Goal: Navigation & Orientation: Understand site structure

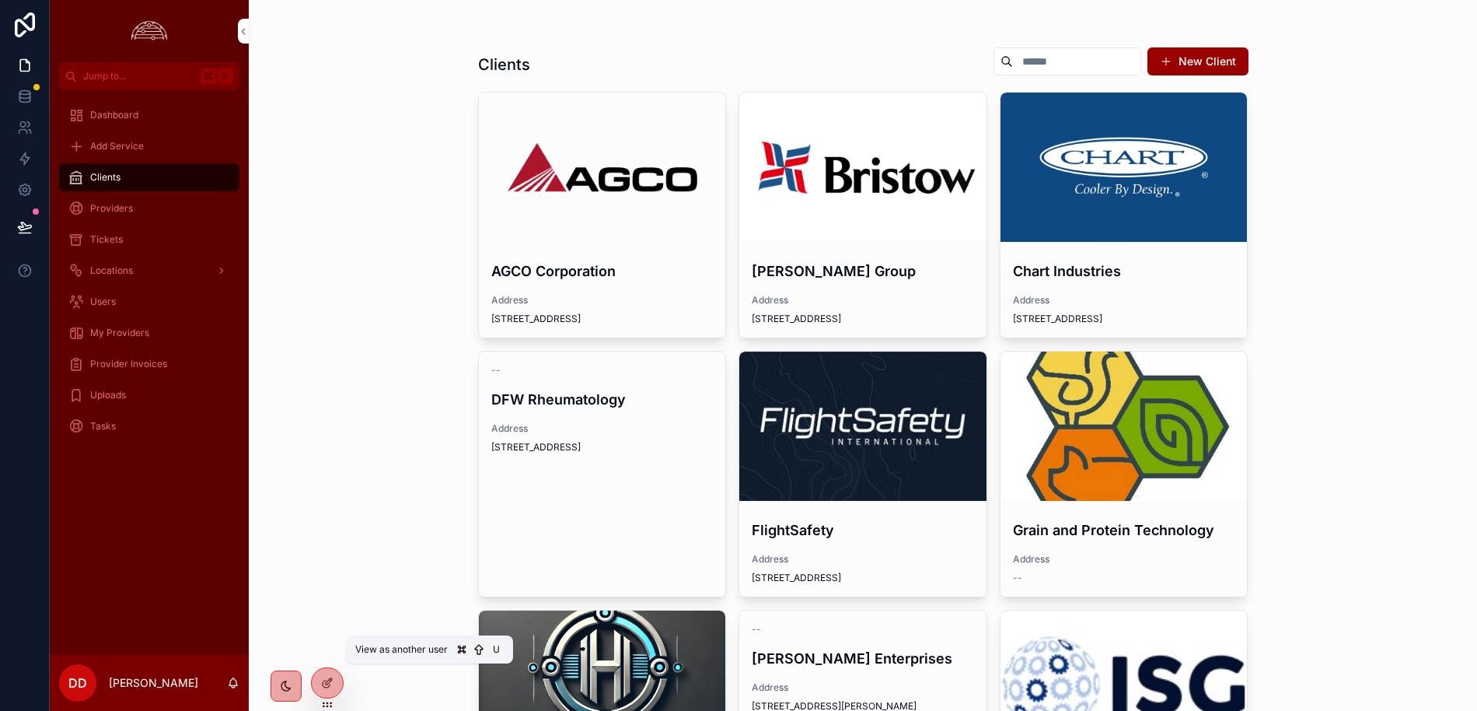
click at [0, 0] on icon at bounding box center [0, 0] width 0 height 0
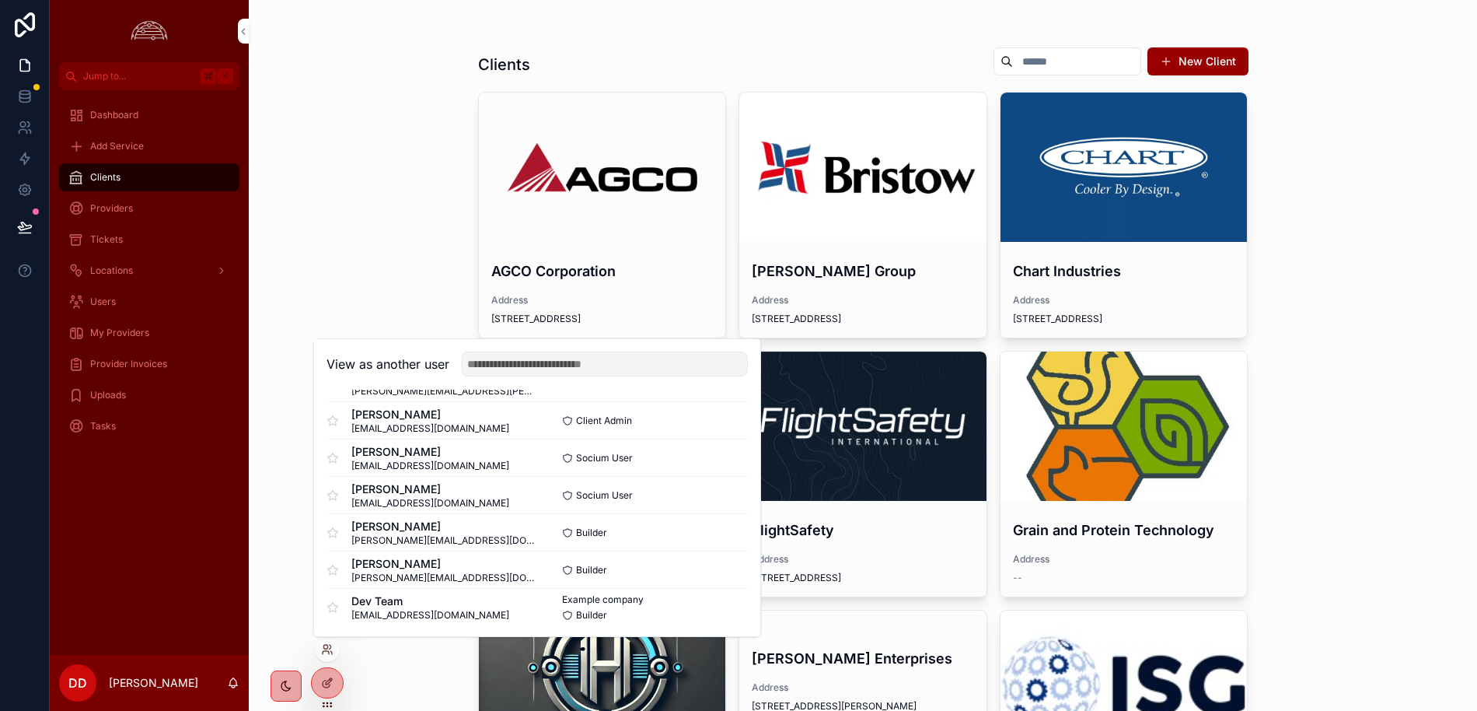
scroll to position [1383, 0]
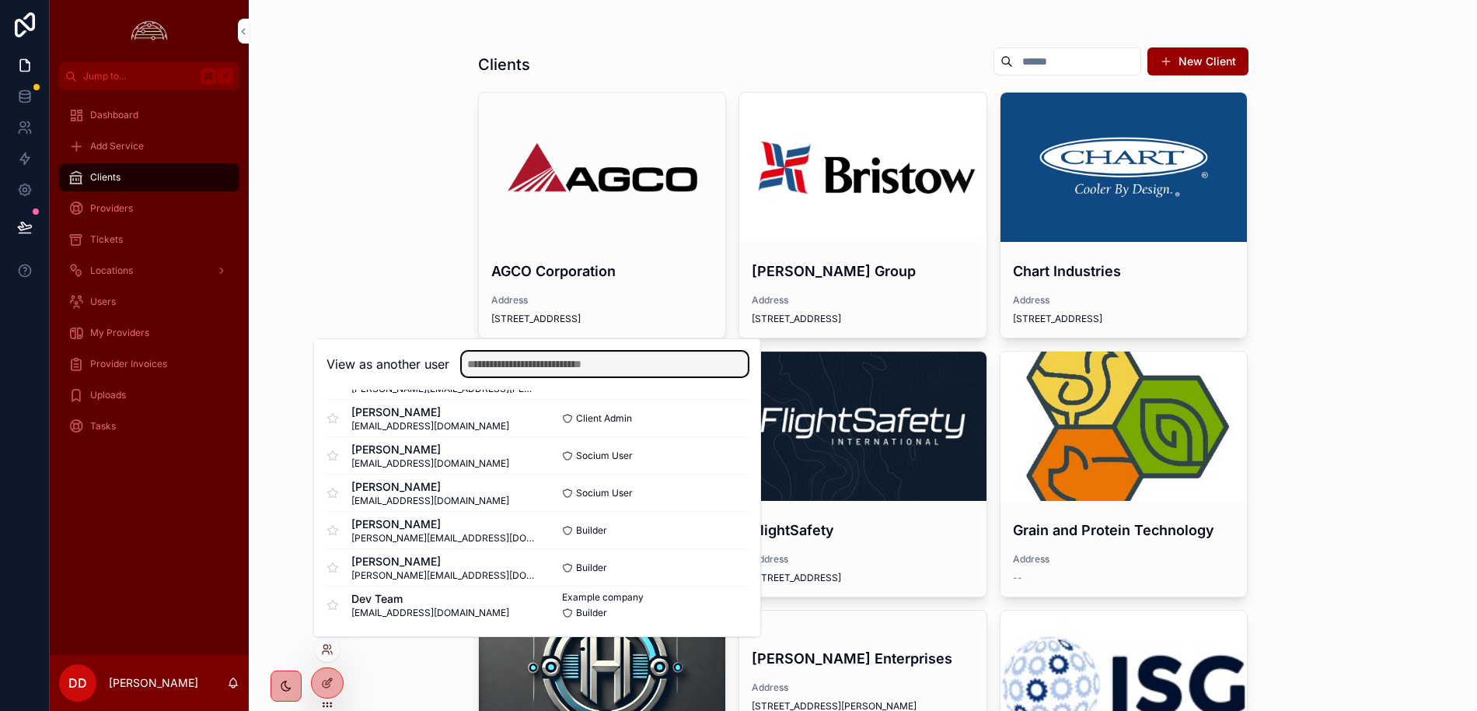
click at [547, 370] on input "text" at bounding box center [605, 363] width 286 height 25
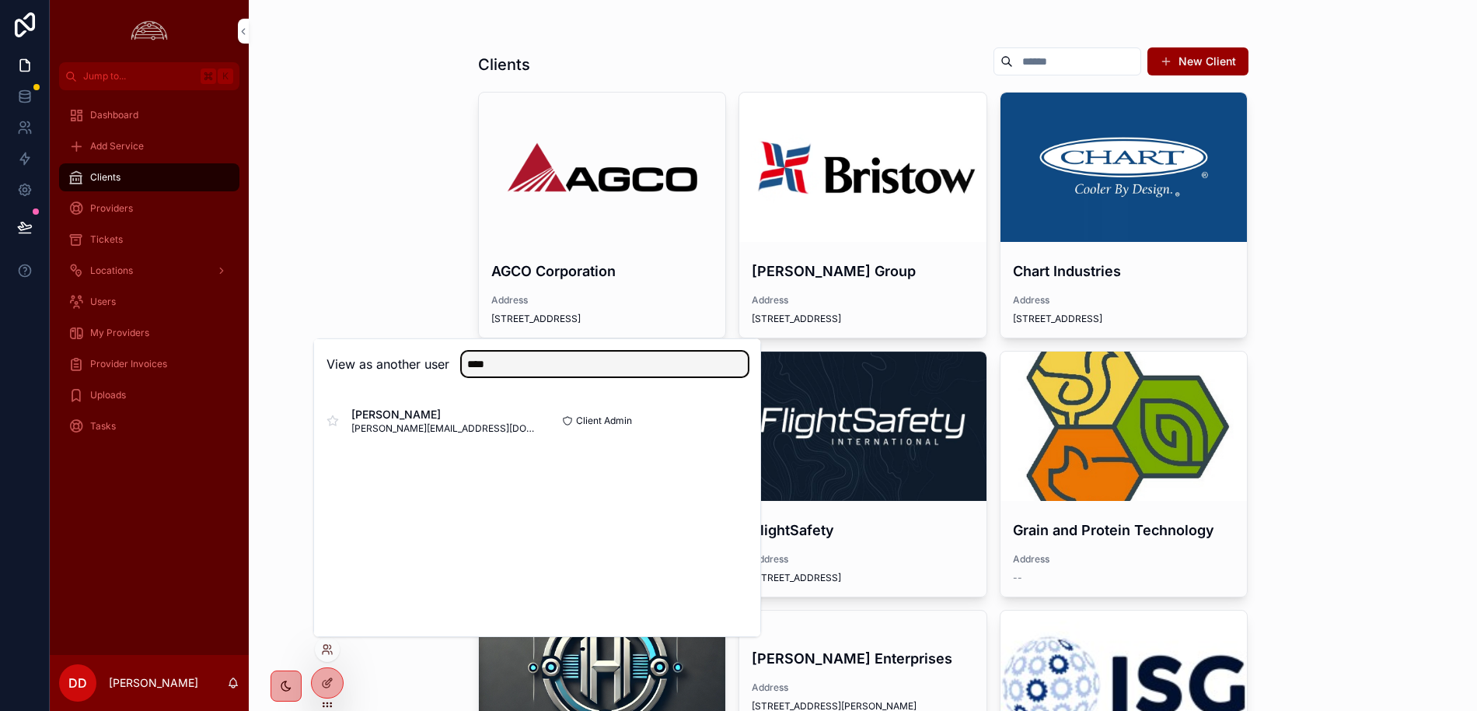
type input "****"
click at [456, 426] on span "[PERSON_NAME][EMAIL_ADDRESS][DOMAIN_NAME]" at bounding box center [444, 428] width 186 height 12
click at [0, 0] on button "Select" at bounding box center [0, 0] width 0 height 0
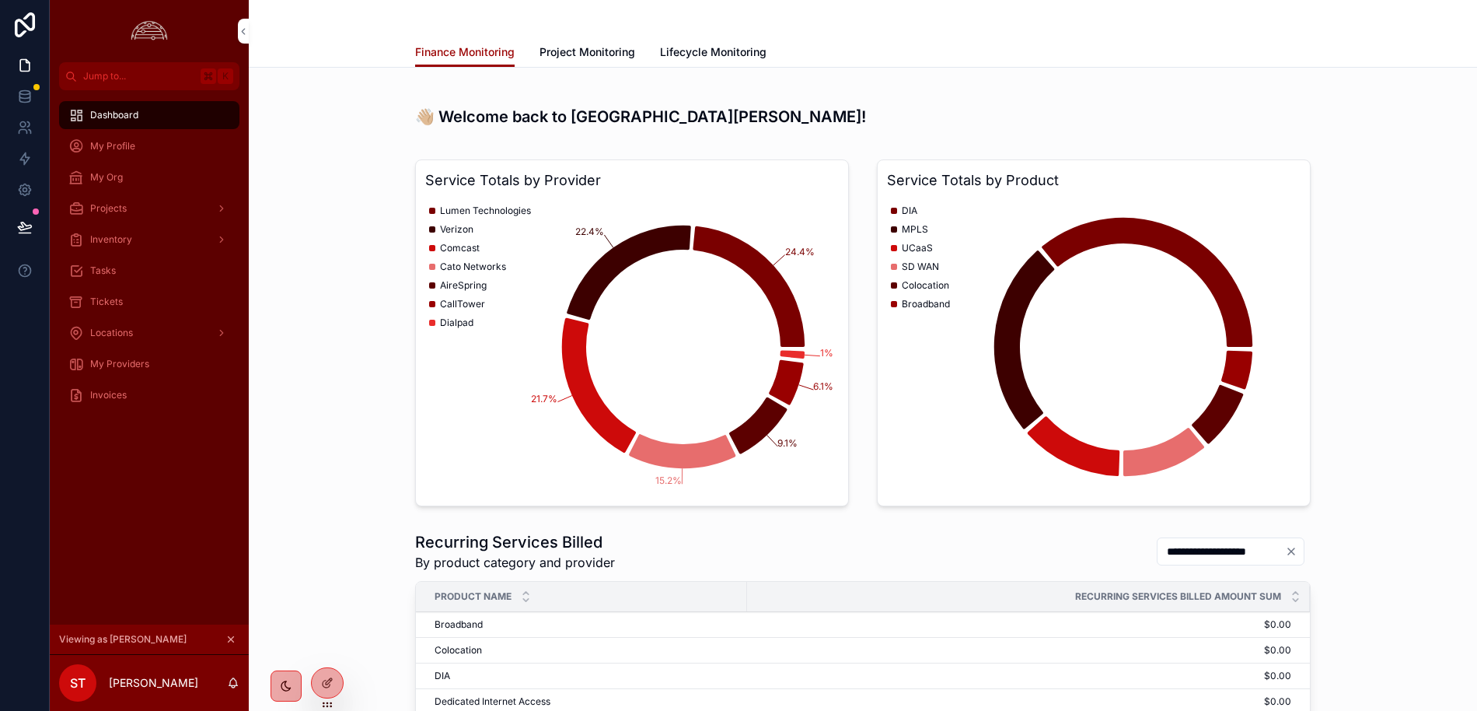
click at [129, 207] on div "Projects" at bounding box center [149, 208] width 162 height 25
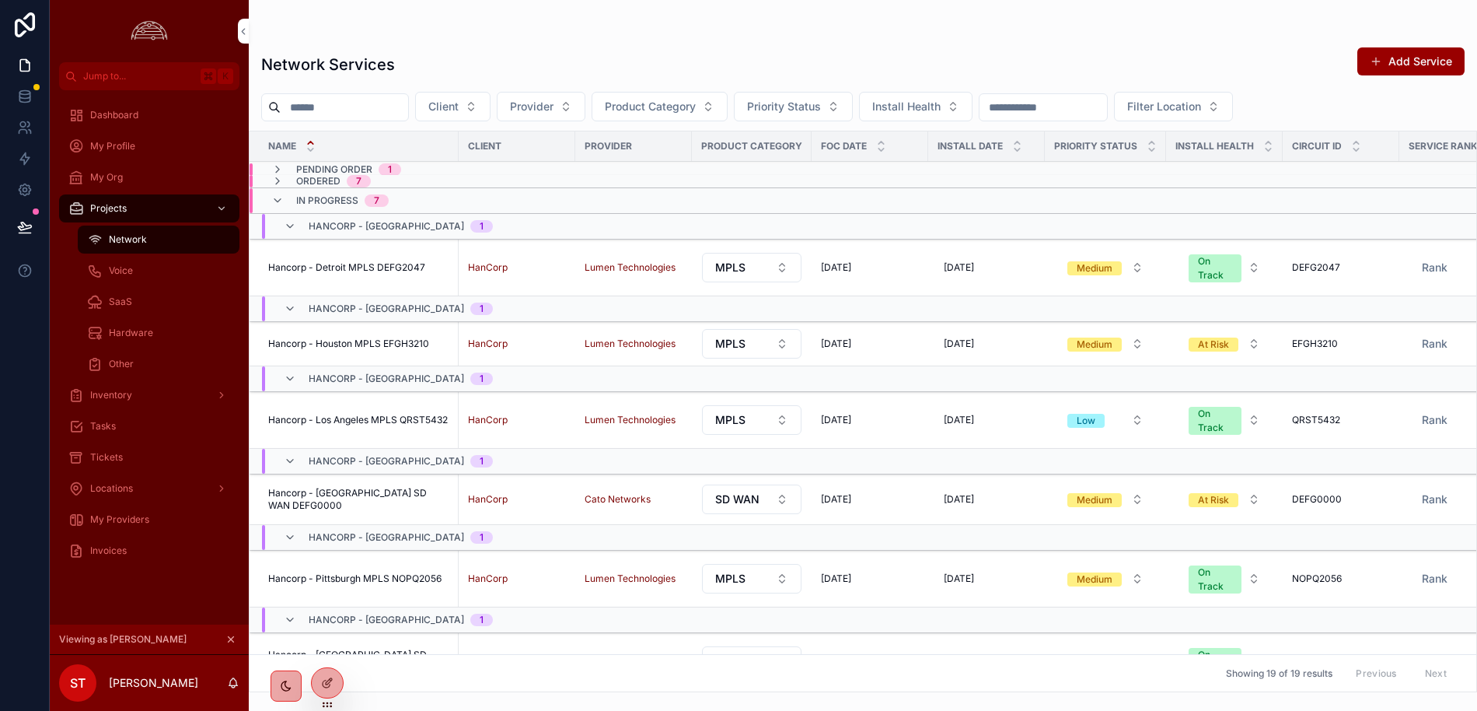
click at [162, 214] on div "Projects" at bounding box center [149, 208] width 162 height 25
click at [160, 183] on div "My Org" at bounding box center [149, 177] width 162 height 25
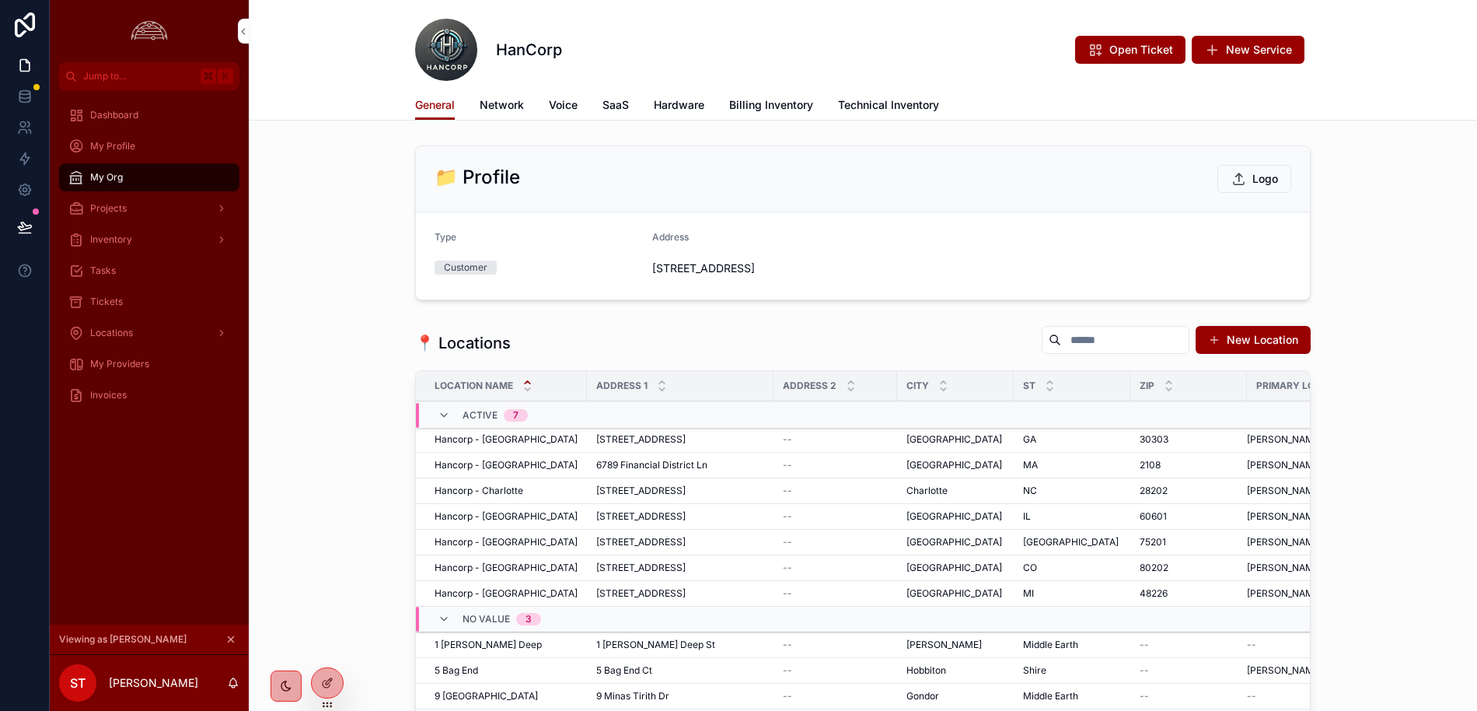
click at [133, 145] on span "My Profile" at bounding box center [112, 146] width 45 height 12
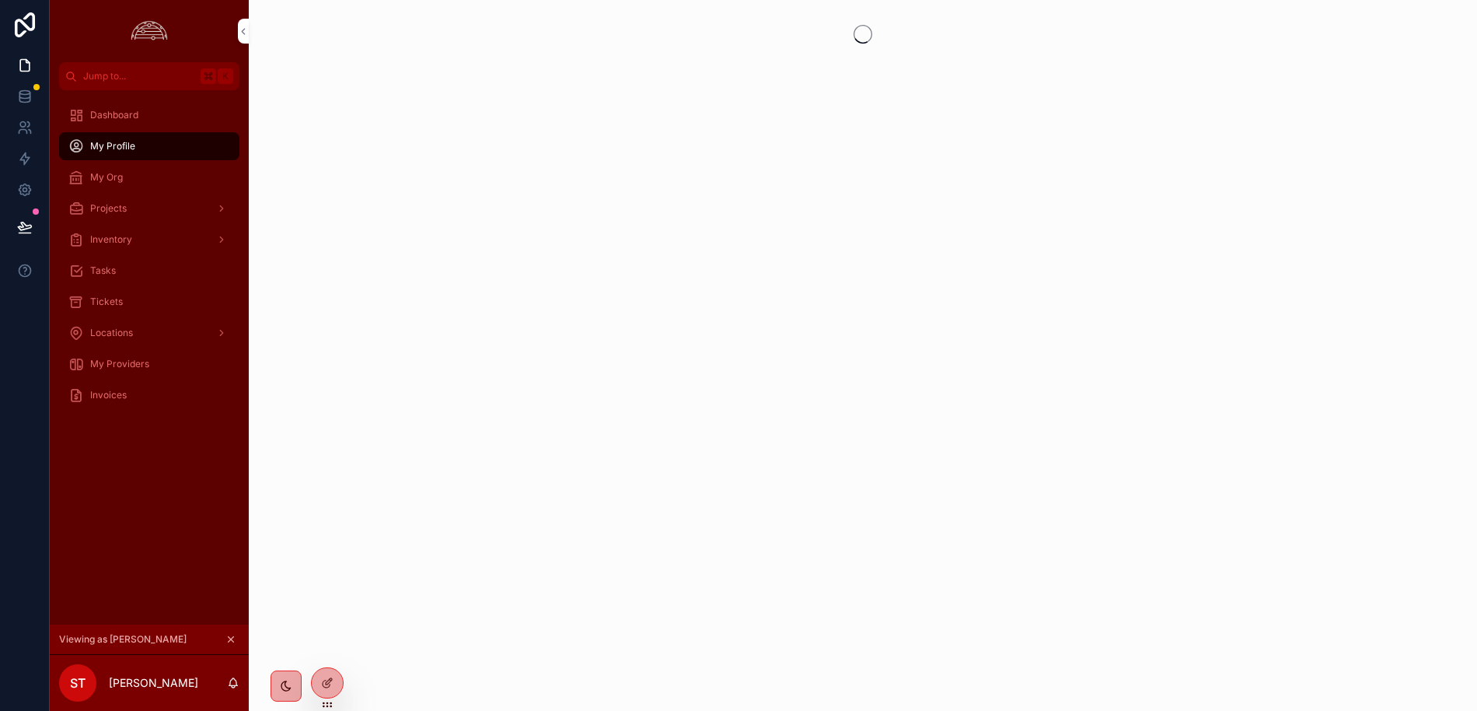
click at [116, 117] on span "Dashboard" at bounding box center [114, 115] width 48 height 12
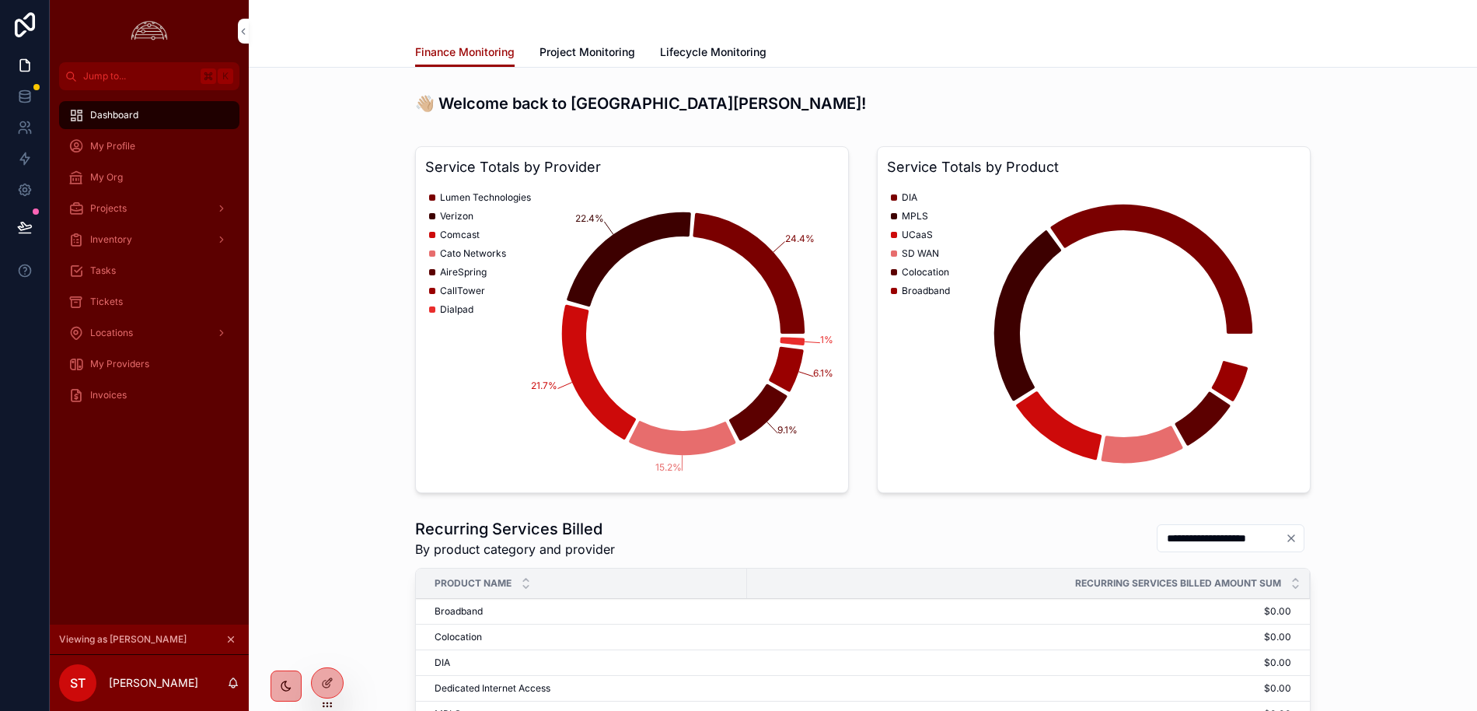
scroll to position [30, 0]
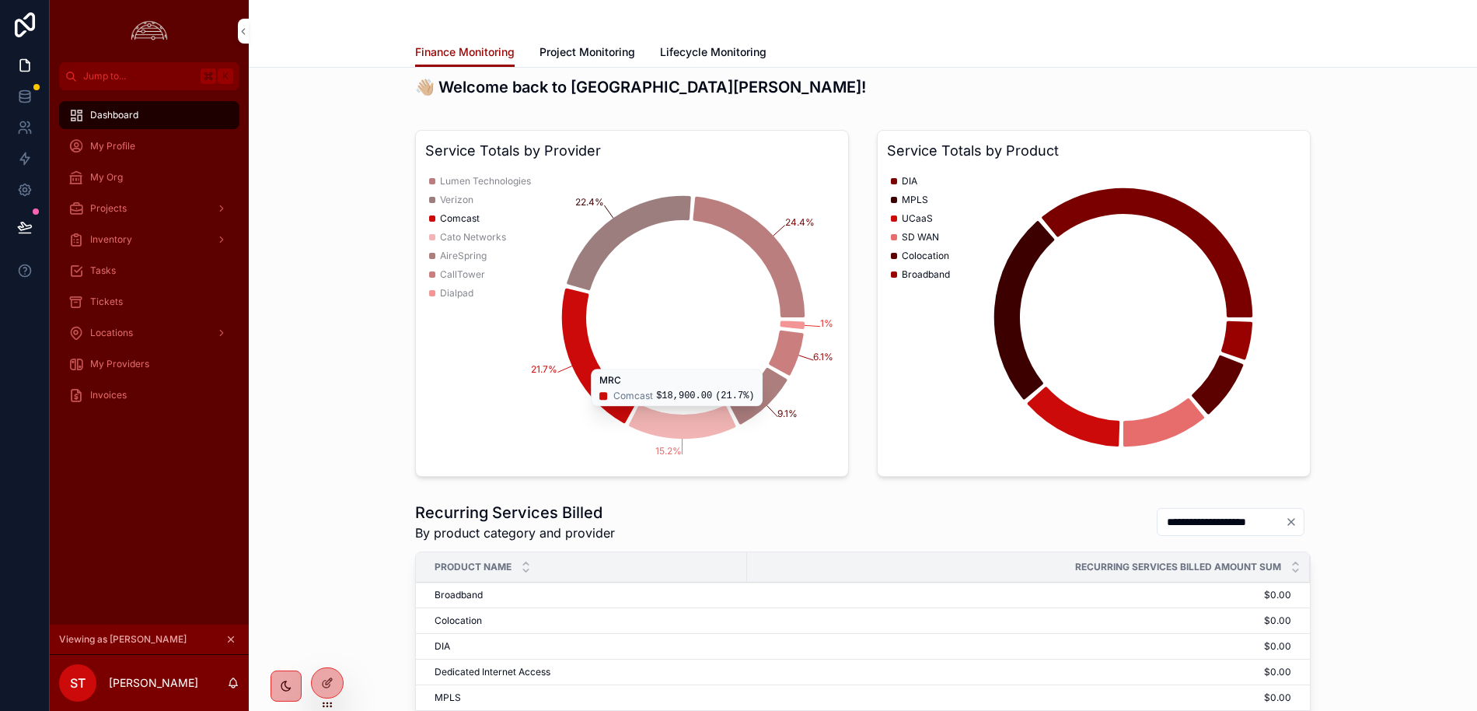
click at [158, 208] on div "Projects" at bounding box center [149, 208] width 162 height 25
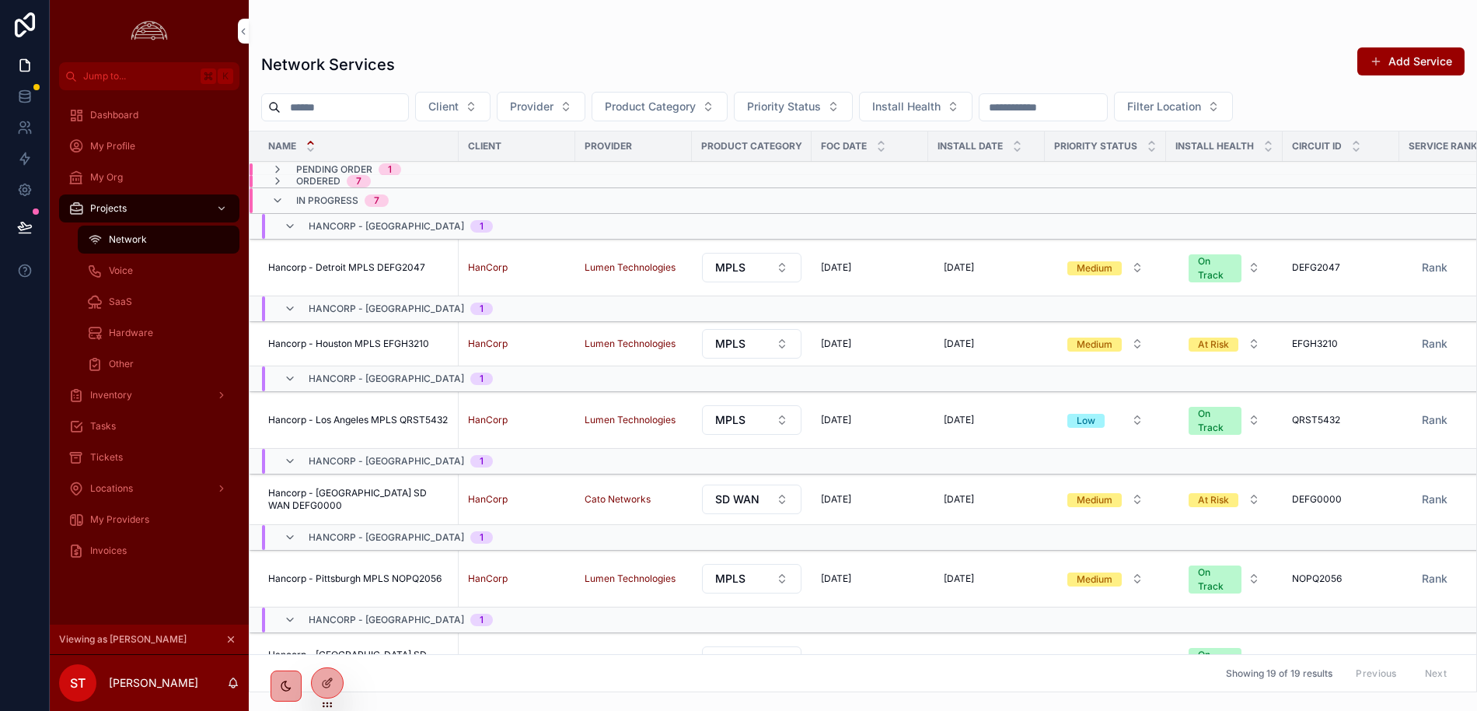
click at [138, 176] on div "My Org" at bounding box center [149, 177] width 162 height 25
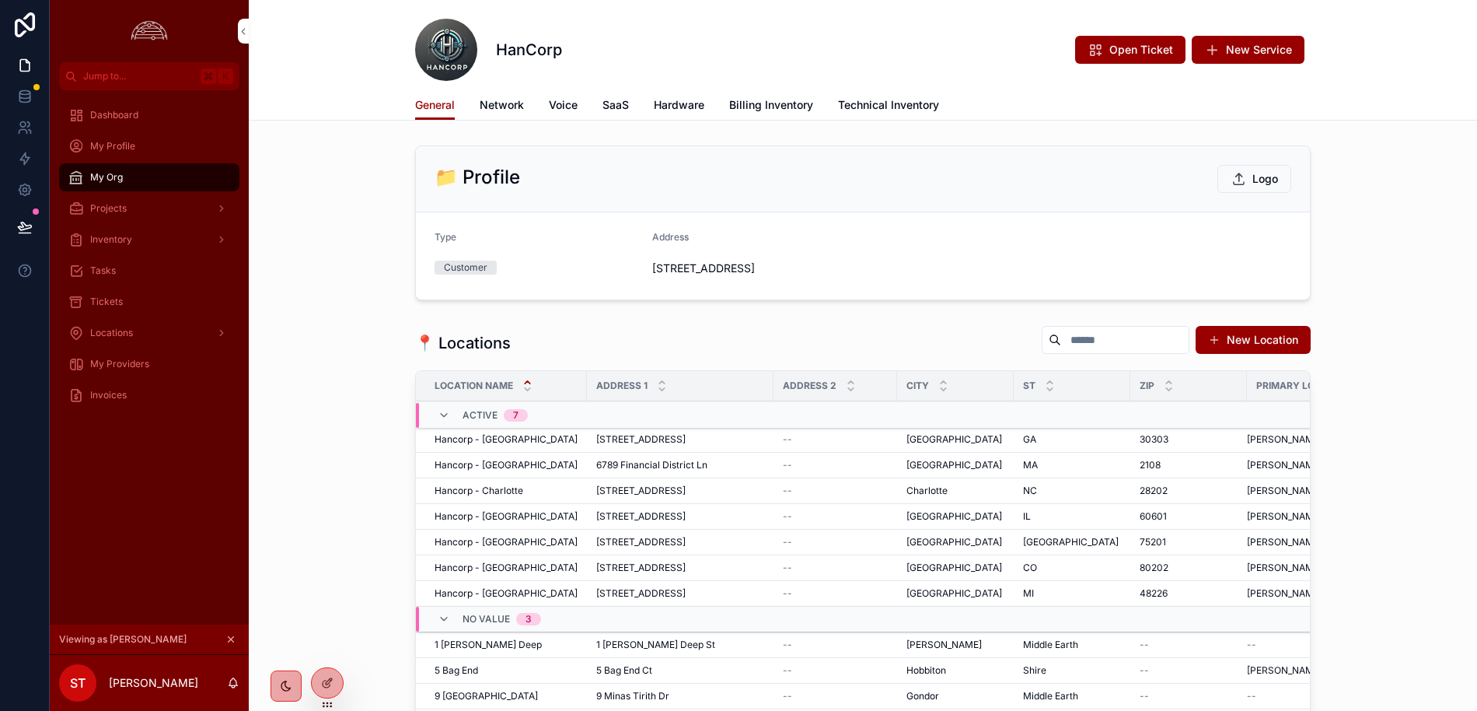
scroll to position [134, 0]
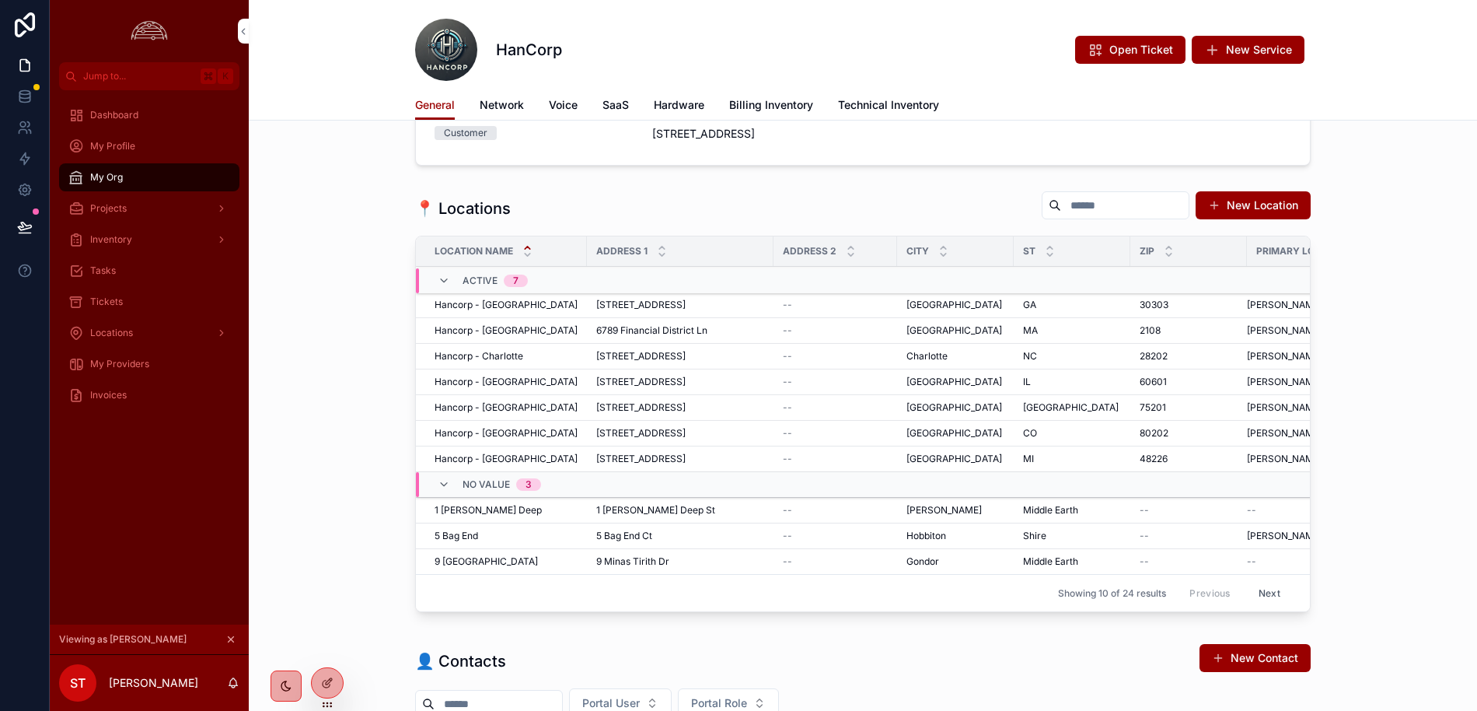
click at [501, 107] on span "Network" at bounding box center [502, 105] width 44 height 16
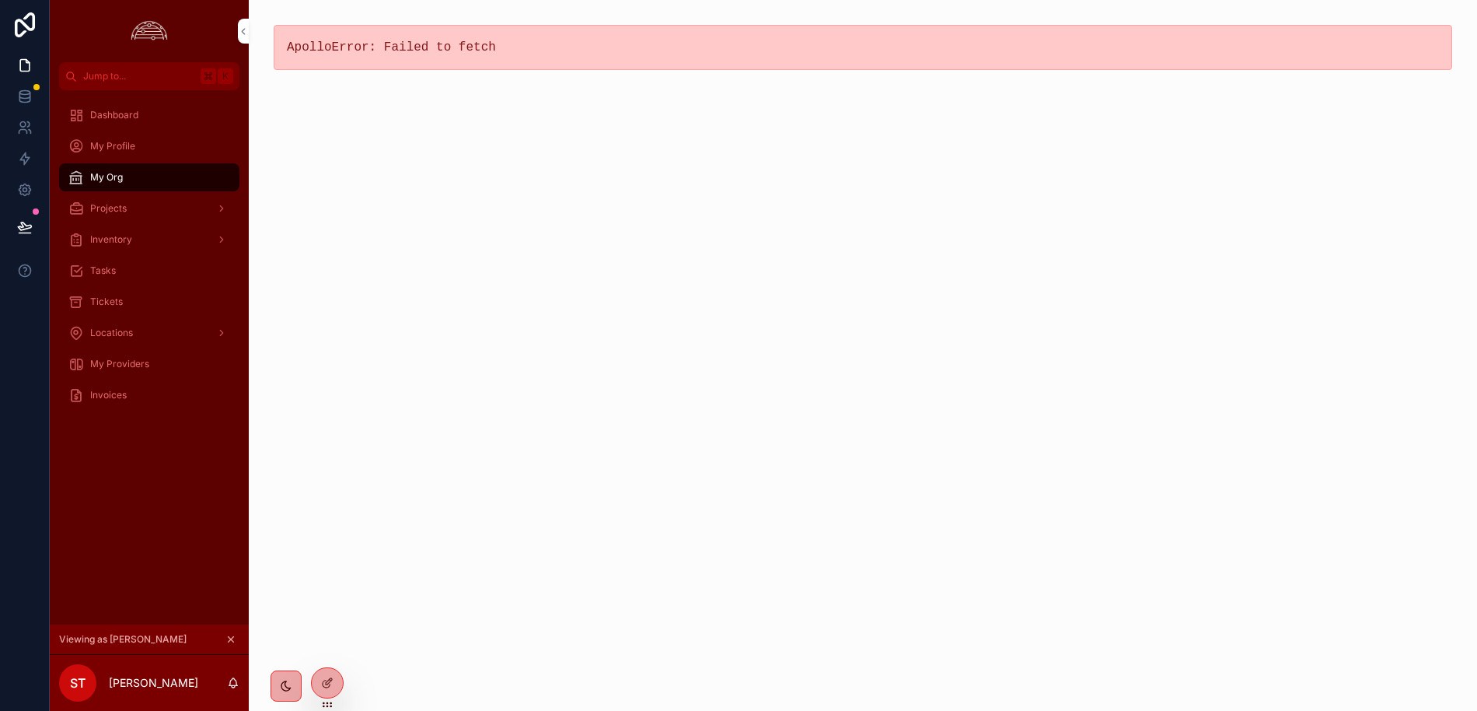
click at [122, 302] on div "Tickets" at bounding box center [149, 301] width 162 height 25
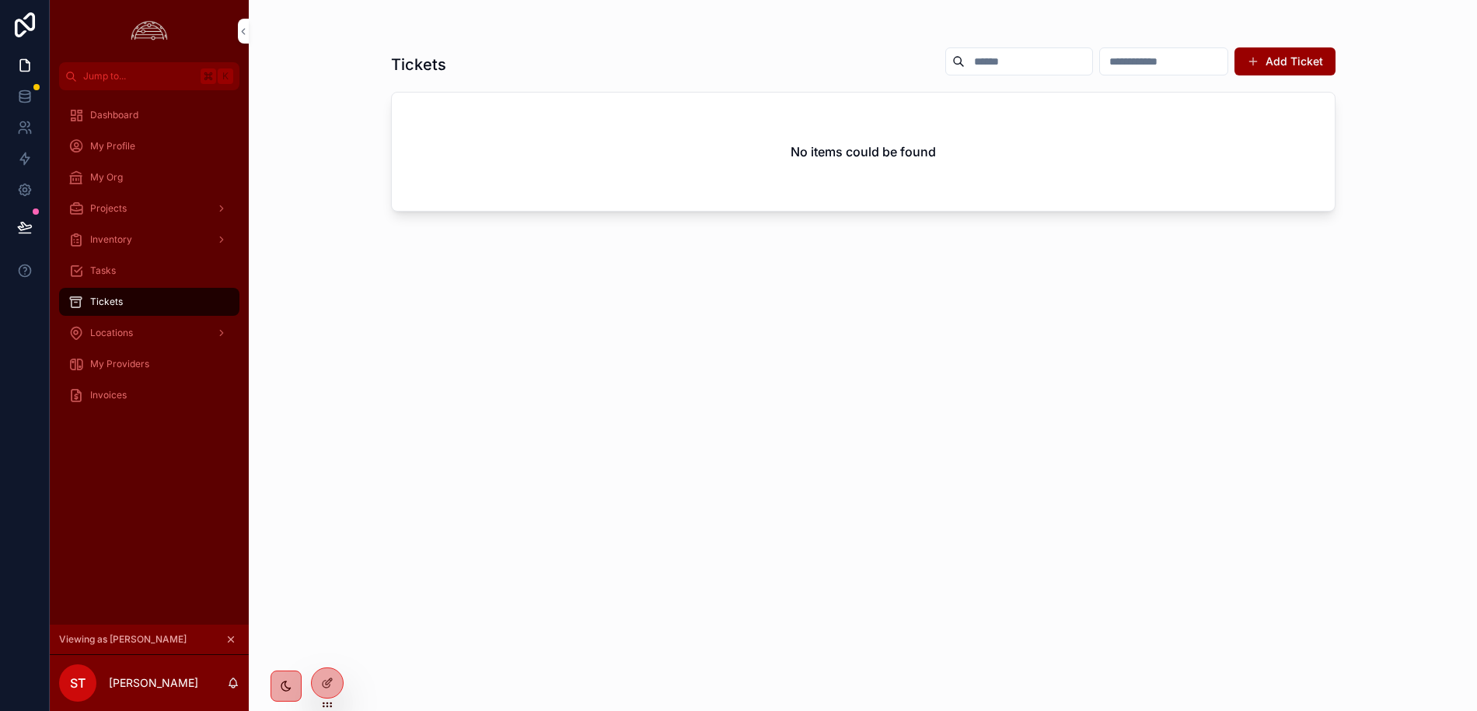
click at [144, 268] on div "Tasks" at bounding box center [149, 270] width 162 height 25
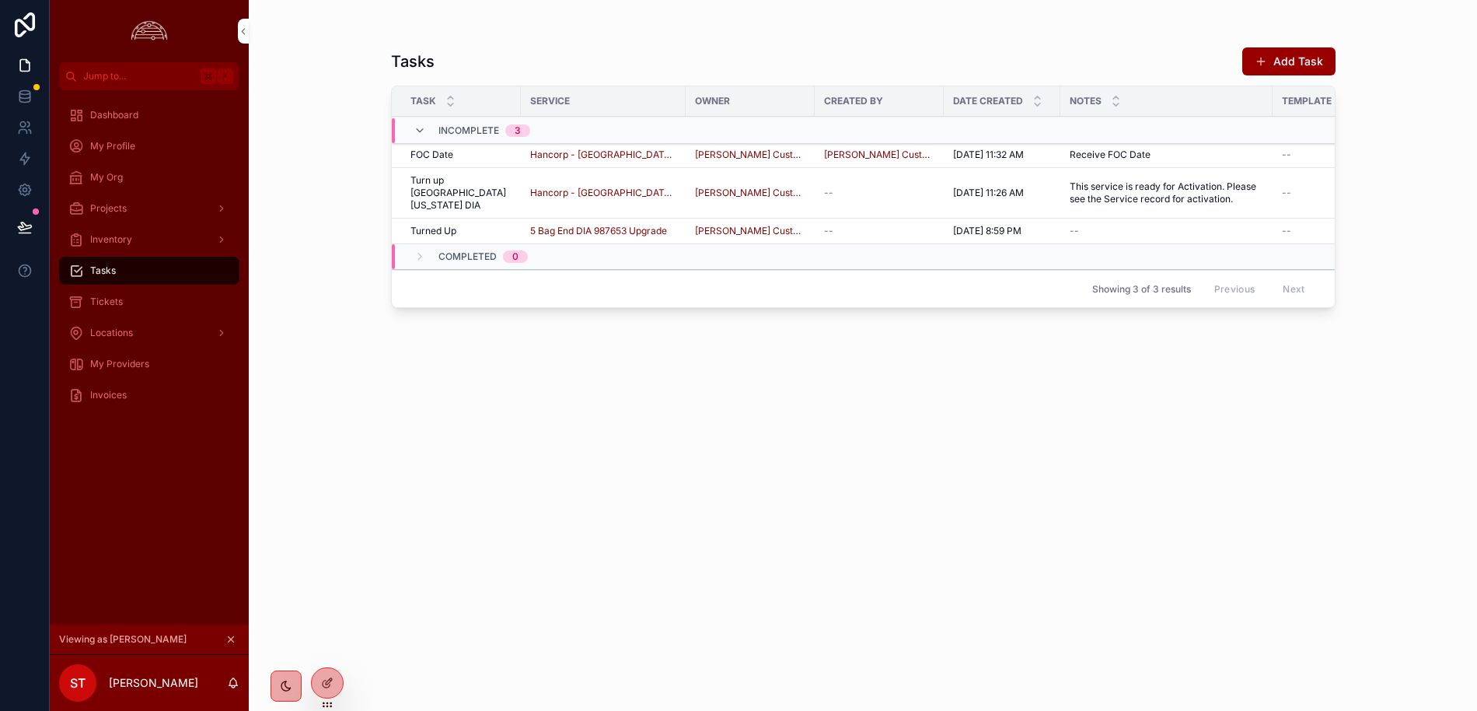
click at [146, 239] on div "Inventory" at bounding box center [149, 239] width 162 height 25
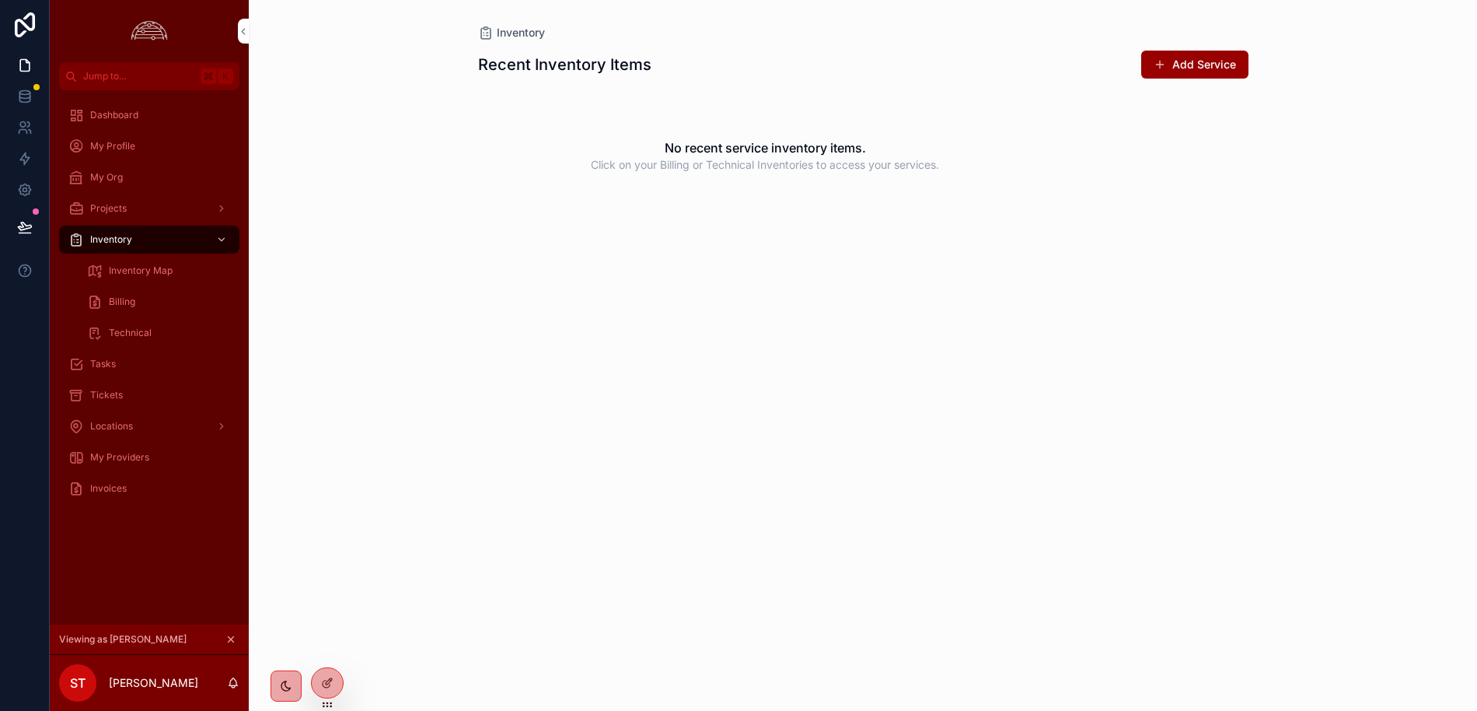
click at [130, 271] on span "Inventory Map" at bounding box center [141, 270] width 64 height 12
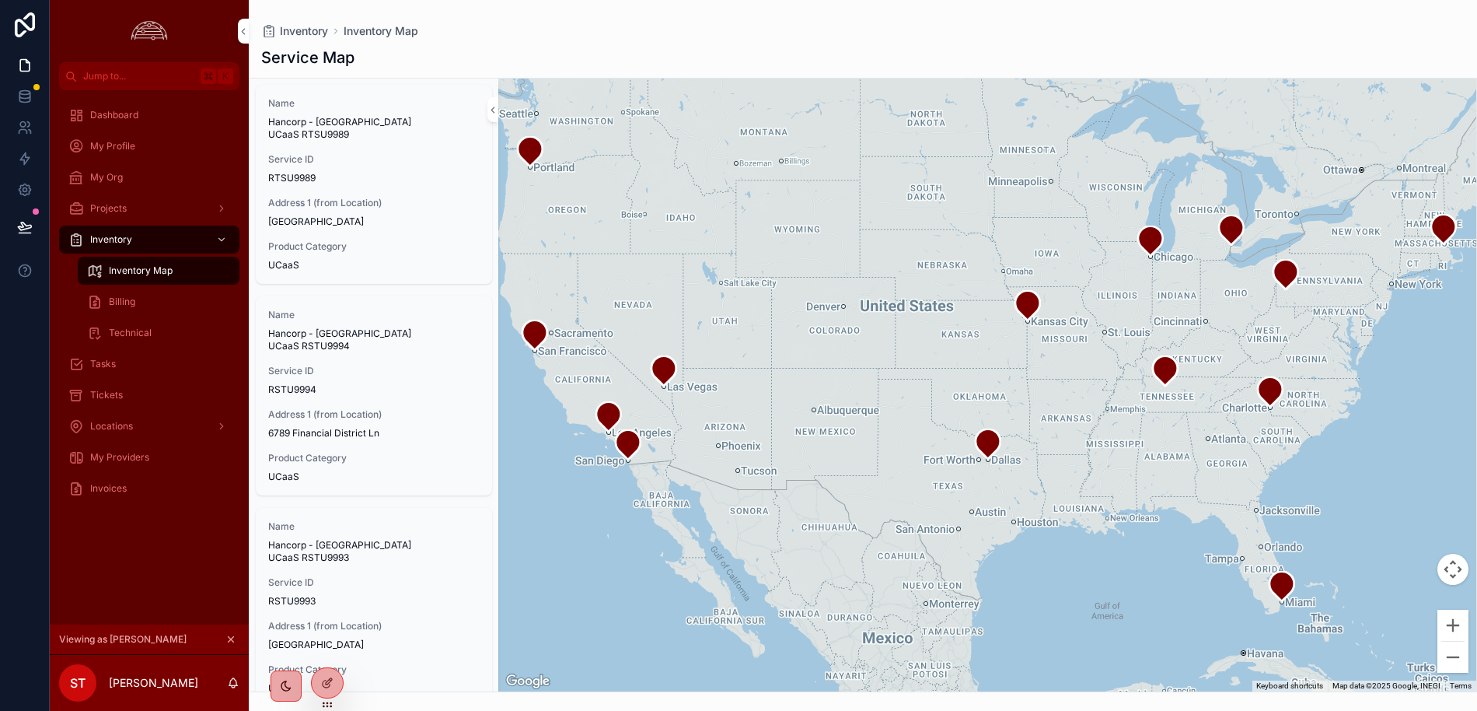
click at [127, 485] on div "Invoices" at bounding box center [149, 488] width 162 height 25
